Goal: Transaction & Acquisition: Obtain resource

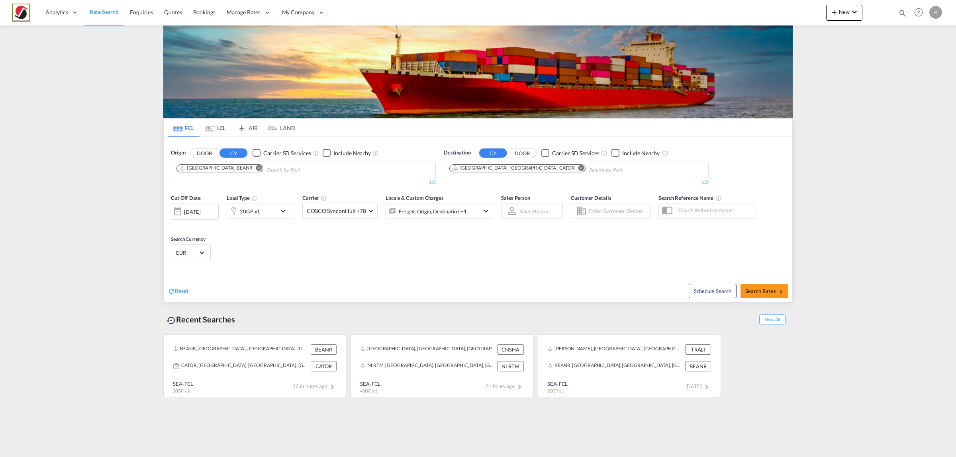
click at [256, 168] on md-icon "Remove" at bounding box center [259, 168] width 6 height 6
drag, startPoint x: 215, startPoint y: 168, endPoint x: 151, endPoint y: 166, distance: 65.0
click at [242, 165] on input "hgambu" at bounding box center [214, 170] width 76 height 13
click at [139, 162] on body "Analytics Reports Dashboard Rate Search Enquiries Quotes Bookings" at bounding box center [478, 228] width 956 height 457
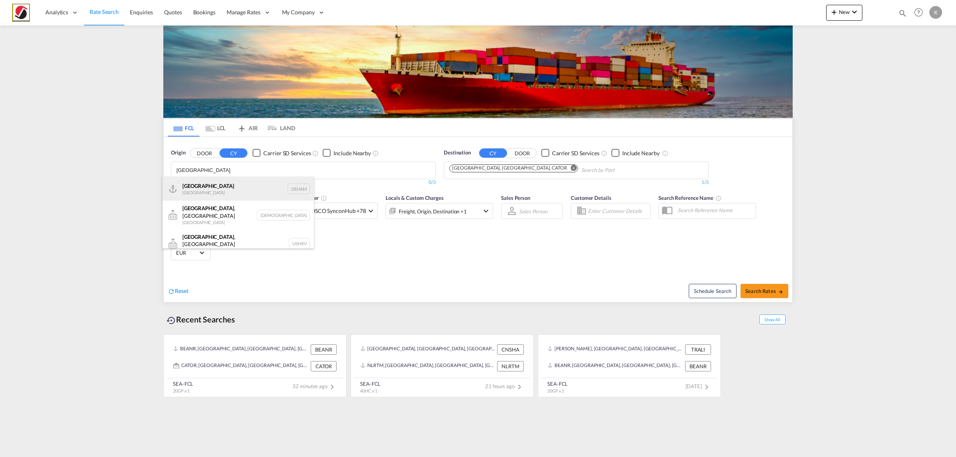
type input "[GEOGRAPHIC_DATA]"
click at [236, 186] on div "[GEOGRAPHIC_DATA] [GEOGRAPHIC_DATA] DEHAM" at bounding box center [238, 189] width 151 height 24
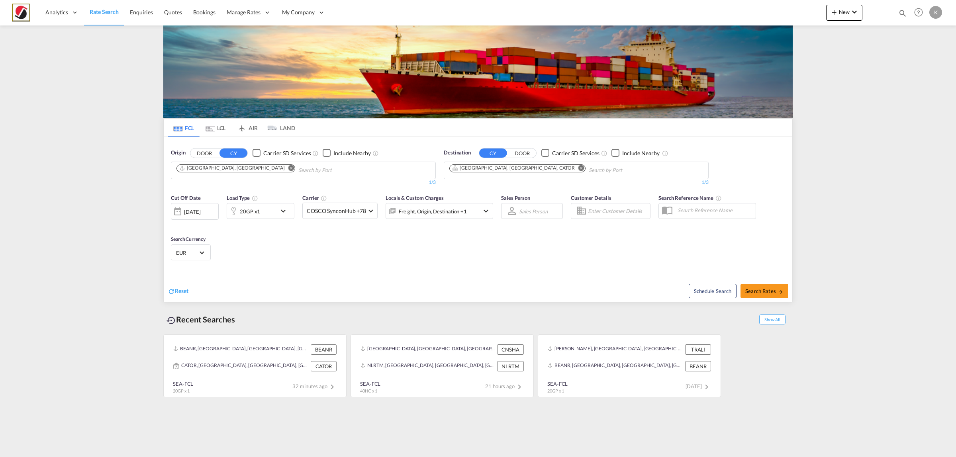
click at [578, 168] on md-icon "Remove" at bounding box center [581, 168] width 6 height 6
type input "[GEOGRAPHIC_DATA]"
click at [507, 206] on div "[GEOGRAPHIC_DATA] [GEOGRAPHIC_DATA] DJJIB" at bounding box center [510, 213] width 151 height 24
click at [257, 212] on div "20GP x1" at bounding box center [250, 211] width 20 height 11
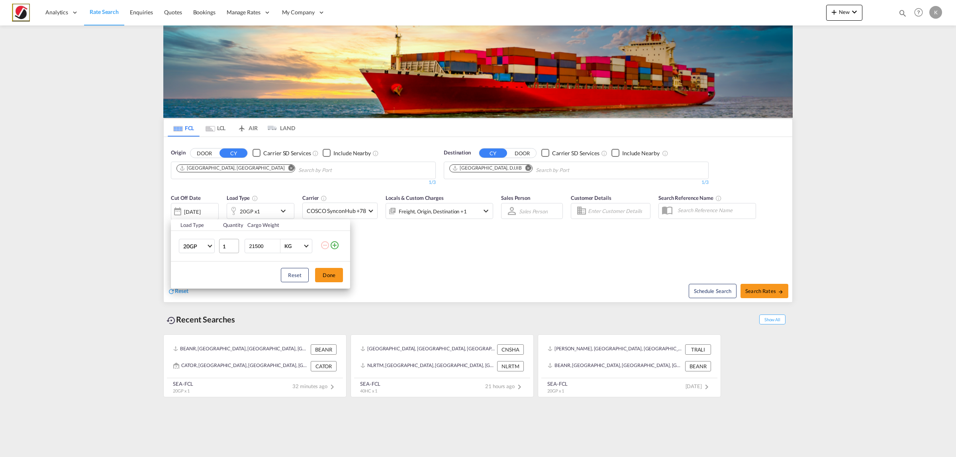
drag, startPoint x: 256, startPoint y: 247, endPoint x: 226, endPoint y: 242, distance: 29.9
click at [226, 242] on tr "20GP 20GP 40GP 40HC 45HC 20RE 40RE 40HR 20OT 40OT 20FR 40FR 40NR 20NR 45S 20TK …" at bounding box center [260, 246] width 179 height 31
click at [258, 247] on input "15500" at bounding box center [264, 246] width 32 height 14
type input "1500"
click at [330, 273] on button "Done" at bounding box center [329, 275] width 28 height 14
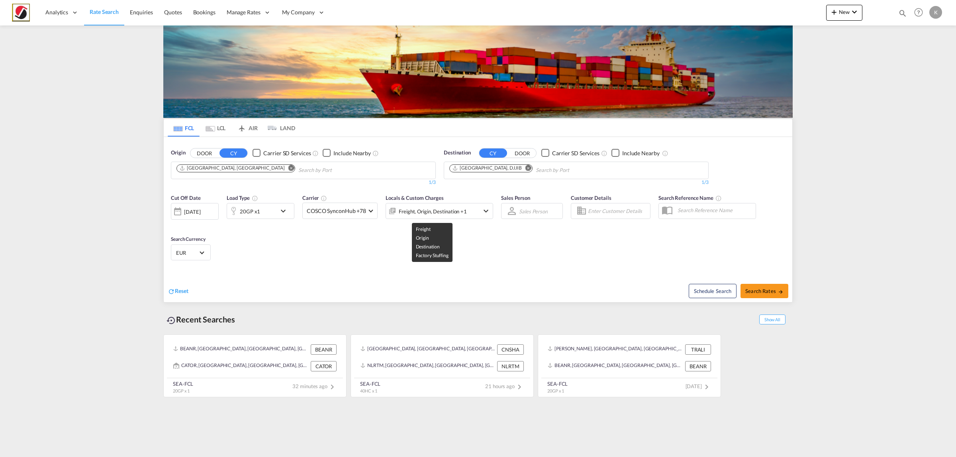
click at [437, 215] on div "Freight, Origin, Destination +1" at bounding box center [433, 211] width 68 height 11
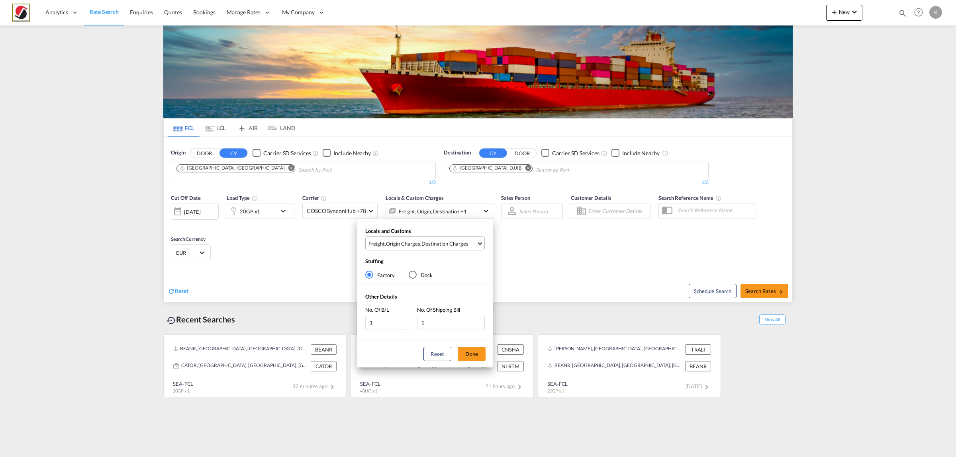
click at [425, 249] on md-select-value "Freight , Origin Charges , Destination Charges" at bounding box center [426, 243] width 117 height 13
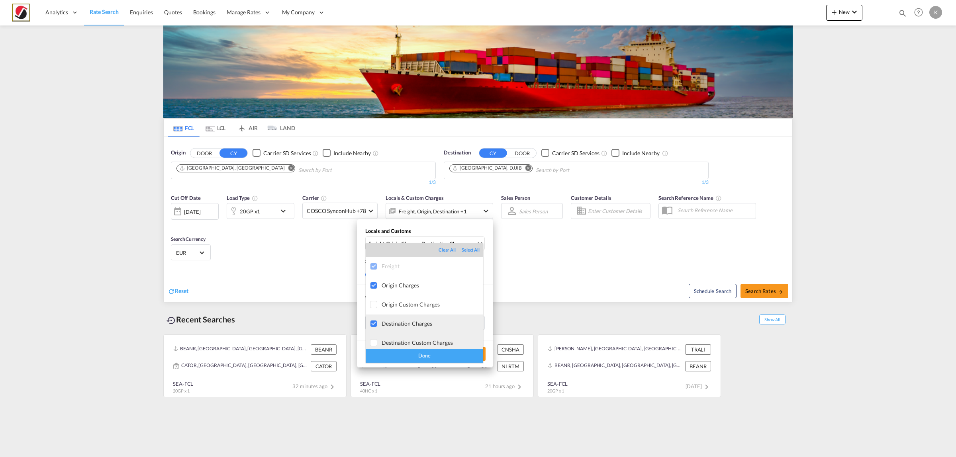
drag, startPoint x: 392, startPoint y: 326, endPoint x: 425, endPoint y: 340, distance: 35.9
click at [393, 326] on div "Destination Charges" at bounding box center [433, 323] width 102 height 7
drag, startPoint x: 437, startPoint y: 356, endPoint x: 444, endPoint y: 354, distance: 7.3
click at [439, 356] on div "Done" at bounding box center [425, 356] width 118 height 14
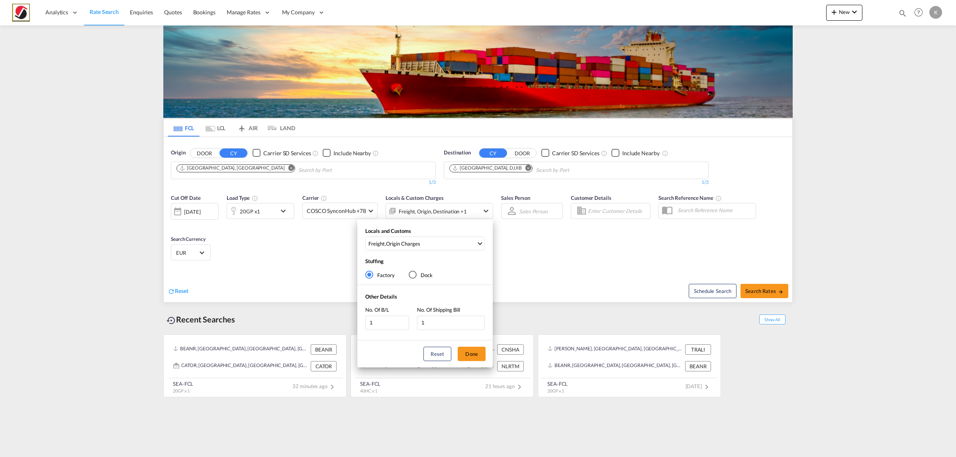
click at [758, 294] on div "Locals and Customs Freight , Origin Charges Stuffing Factory Dock Other Details…" at bounding box center [478, 228] width 956 height 457
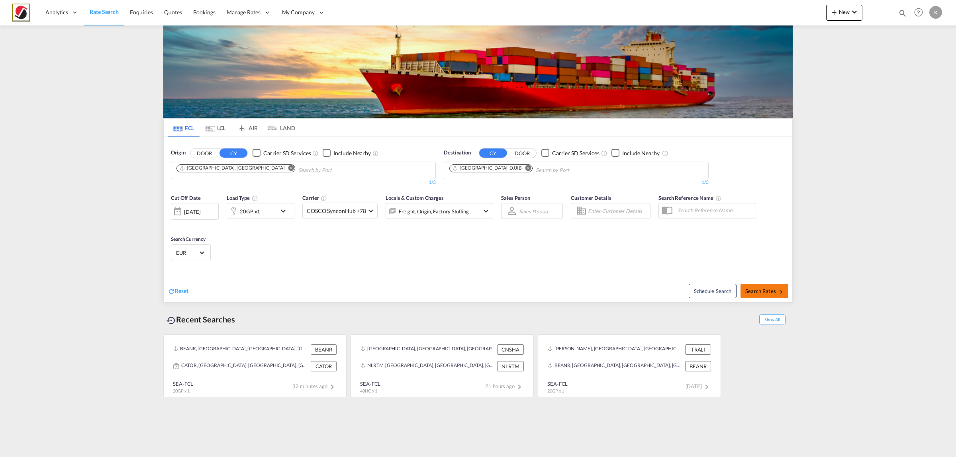
click at [753, 289] on span "Search Rates" at bounding box center [764, 291] width 38 height 6
type input "DEHAM to DJJIB / [DATE]"
